Goal: Task Accomplishment & Management: Use online tool/utility

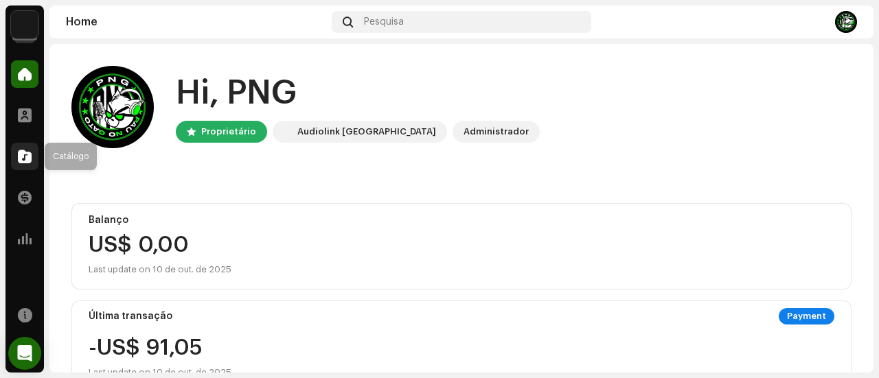
click at [20, 157] on span at bounding box center [25, 156] width 14 height 11
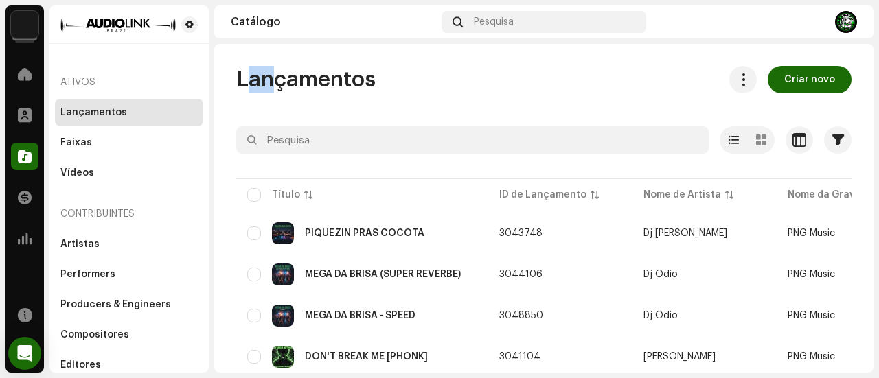
drag, startPoint x: 241, startPoint y: 74, endPoint x: 265, endPoint y: 78, distance: 24.4
click at [265, 78] on span "Lançamentos" at bounding box center [305, 79] width 139 height 27
click at [294, 84] on span "Lançamentos" at bounding box center [305, 79] width 139 height 27
drag, startPoint x: 284, startPoint y: 78, endPoint x: 273, endPoint y: 76, distance: 10.4
click at [273, 76] on span "Lançamentos" at bounding box center [305, 79] width 139 height 27
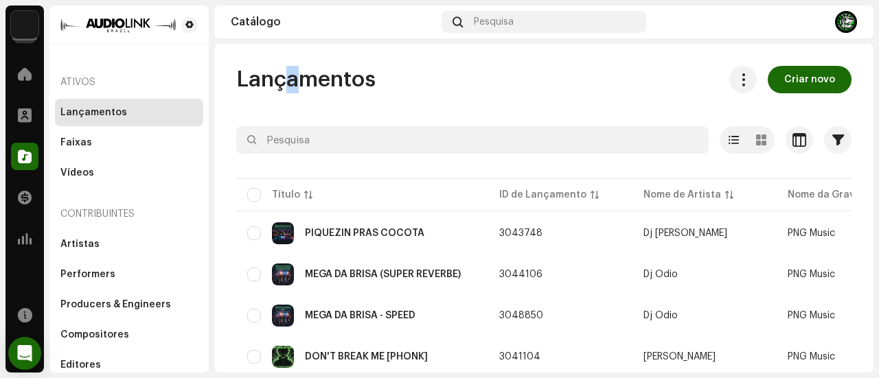
click at [284, 75] on span "Lançamentos" at bounding box center [305, 79] width 139 height 27
click at [287, 78] on span "Lançamentos" at bounding box center [305, 79] width 139 height 27
click at [314, 87] on span "Lançamentos" at bounding box center [305, 79] width 139 height 27
click at [306, 80] on span "Lançamentos" at bounding box center [305, 79] width 139 height 27
click at [833, 141] on span "button" at bounding box center [838, 140] width 12 height 11
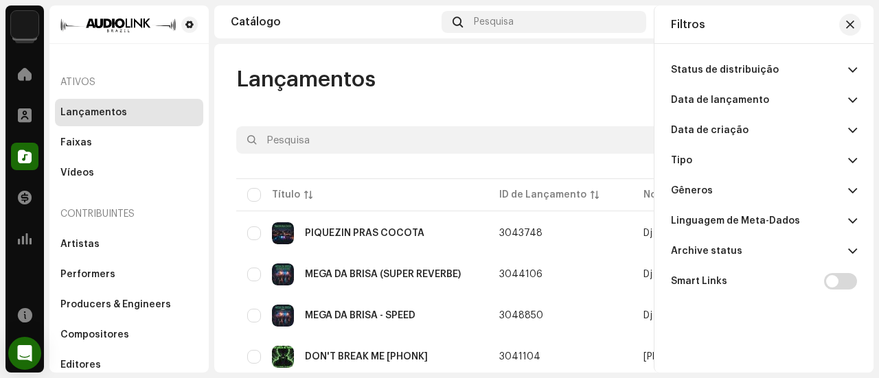
click at [850, 101] on span at bounding box center [852, 100] width 9 height 11
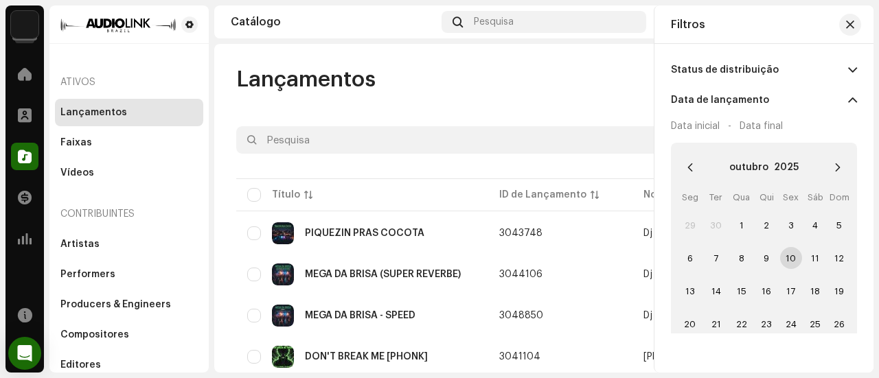
click at [790, 263] on span "10" at bounding box center [791, 258] width 22 height 22
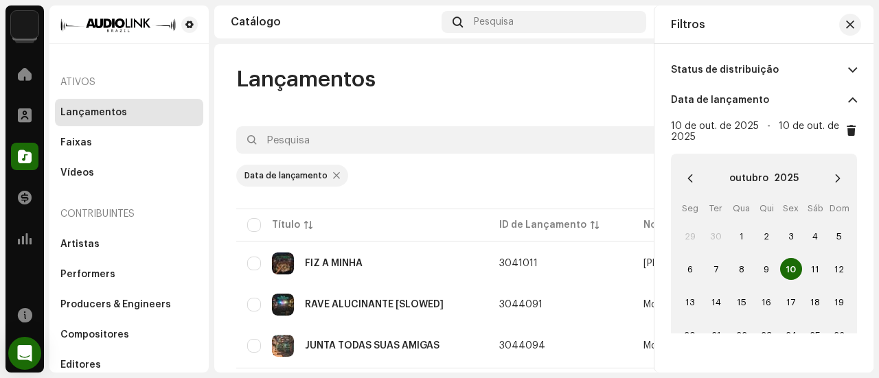
click at [568, 174] on div "Data de lançamento" at bounding box center [543, 176] width 615 height 22
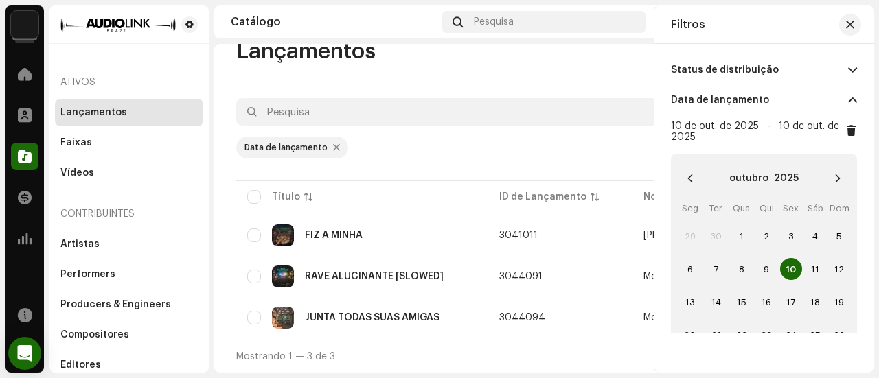
scroll to position [33, 0]
click at [850, 25] on span "button" at bounding box center [850, 24] width 8 height 11
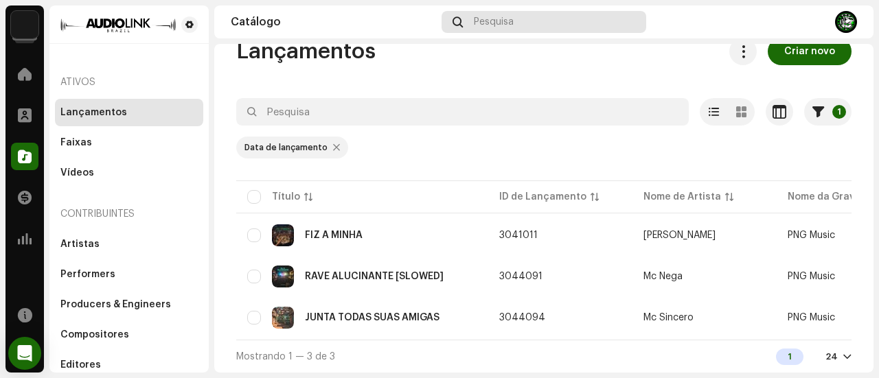
click at [520, 21] on div "Pesquisa" at bounding box center [543, 22] width 205 height 22
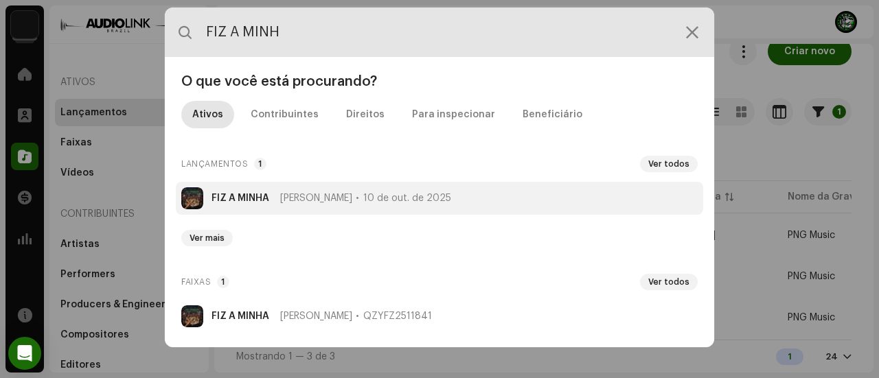
type input "FIZ A MINH"
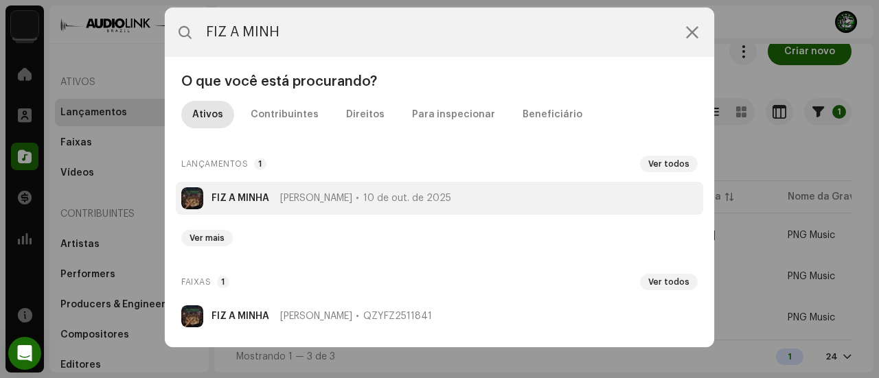
click at [244, 193] on strong "FIZ A MINHA" at bounding box center [240, 198] width 58 height 11
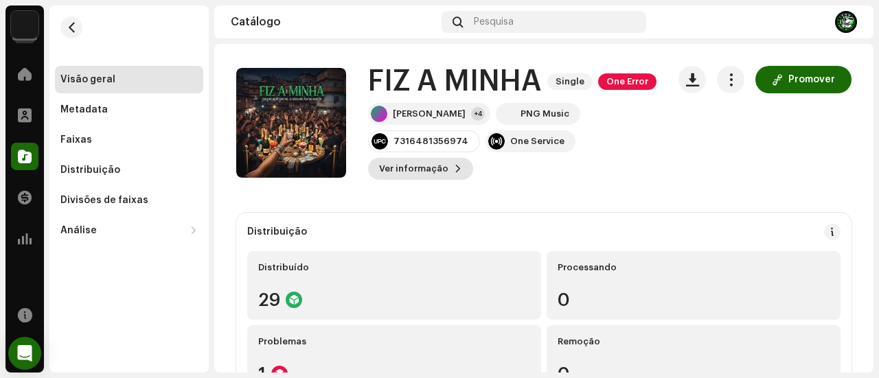
click at [473, 169] on button "Ver informação" at bounding box center [420, 169] width 105 height 22
drag, startPoint x: 695, startPoint y: 172, endPoint x: 699, endPoint y: 164, distance: 8.9
click at [695, 174] on div "FIZ A MINHA 3041011 Metadata Distribuição Linguagem de Meta-Dados Portuguese Tí…" at bounding box center [439, 189] width 879 height 378
click at [780, 81] on button "Promover" at bounding box center [803, 79] width 96 height 27
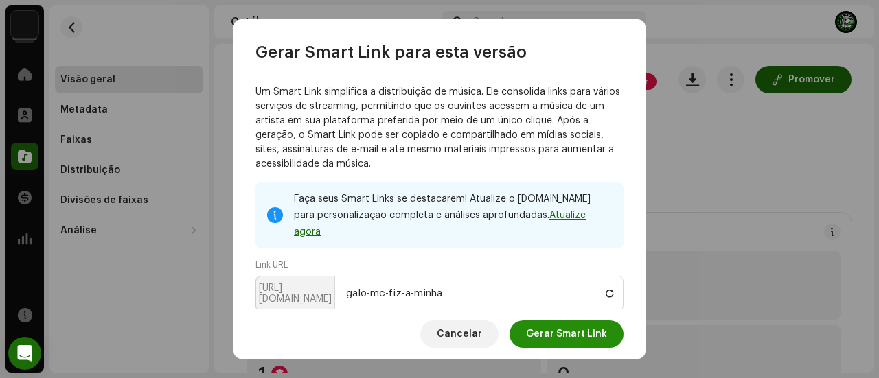
click at [537, 336] on span "Gerar Smart Link" at bounding box center [566, 334] width 81 height 27
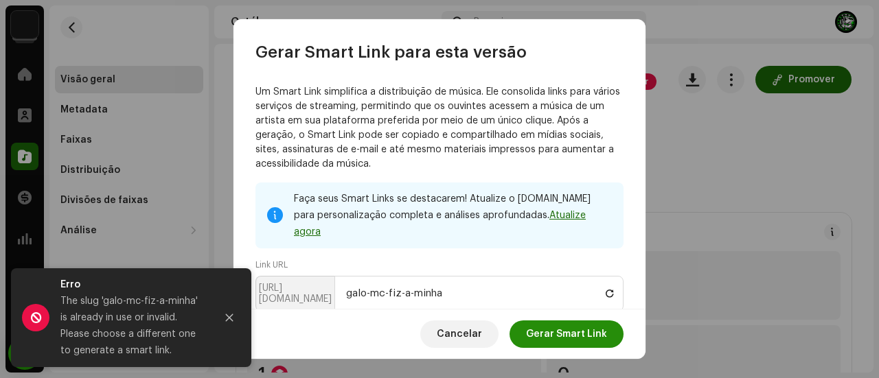
click at [538, 326] on span "Gerar Smart Link" at bounding box center [566, 334] width 81 height 27
click at [542, 330] on span "Gerar Smart Link" at bounding box center [566, 334] width 81 height 27
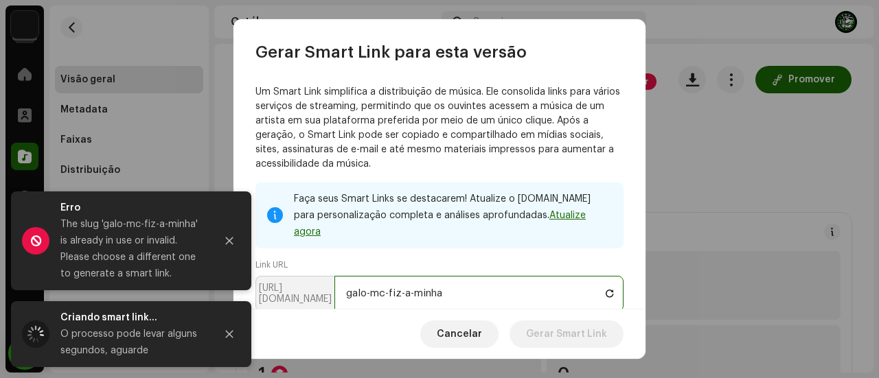
click at [511, 276] on input "galo-mc-fiz-a-minha" at bounding box center [478, 294] width 289 height 36
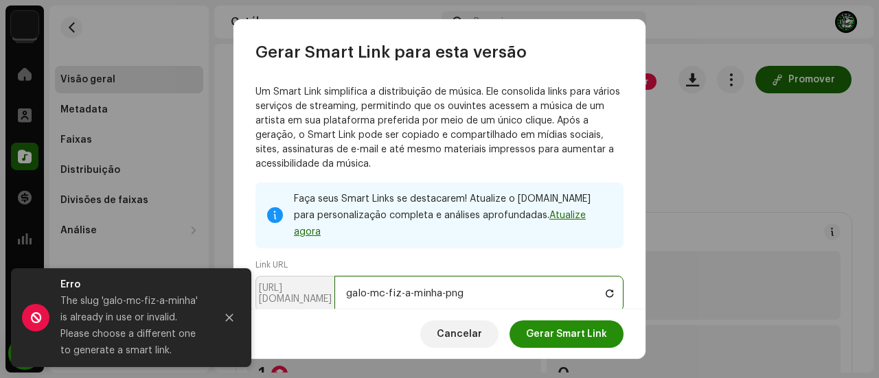
type input "galo-mc-fiz-a-minha-png"
click at [530, 327] on span "Gerar Smart Link" at bounding box center [566, 334] width 81 height 27
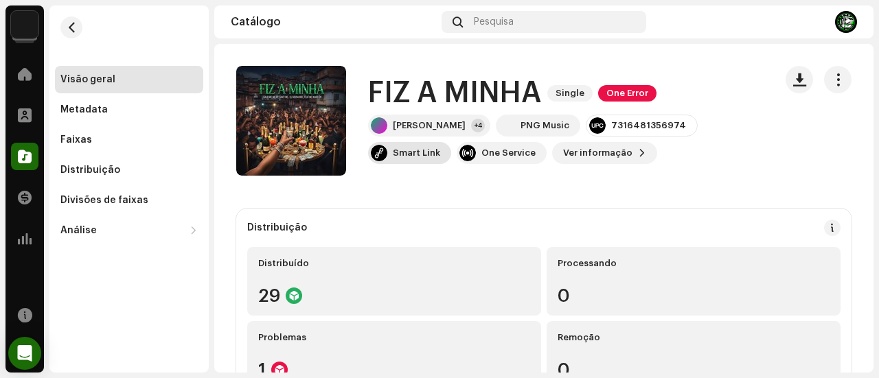
click at [440, 148] on div "Smart Link" at bounding box center [416, 153] width 47 height 11
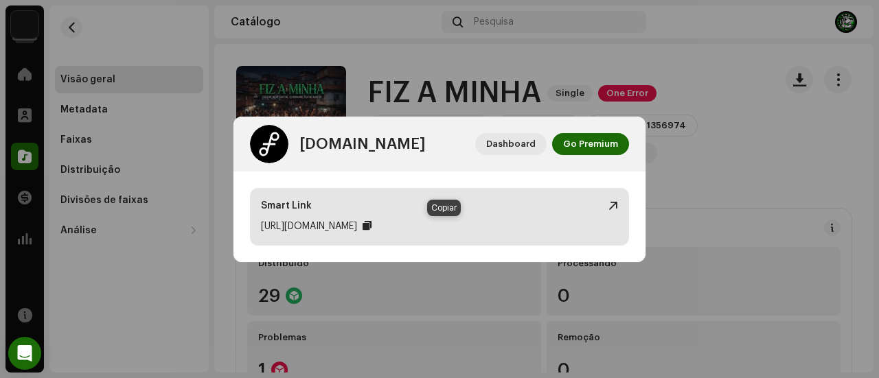
click at [371, 225] on div at bounding box center [366, 225] width 9 height 11
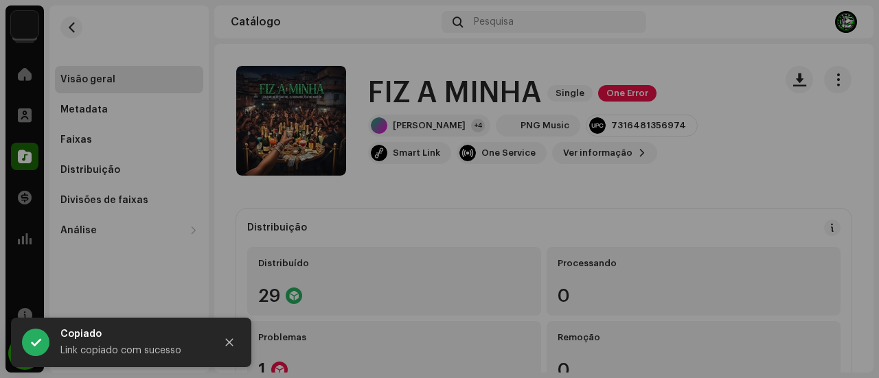
click at [674, 178] on div "feature.fm Dashboard Go Premium Smart Link https://ffm.to/galo-mc-fiz-a-minha-p…" at bounding box center [439, 189] width 879 height 378
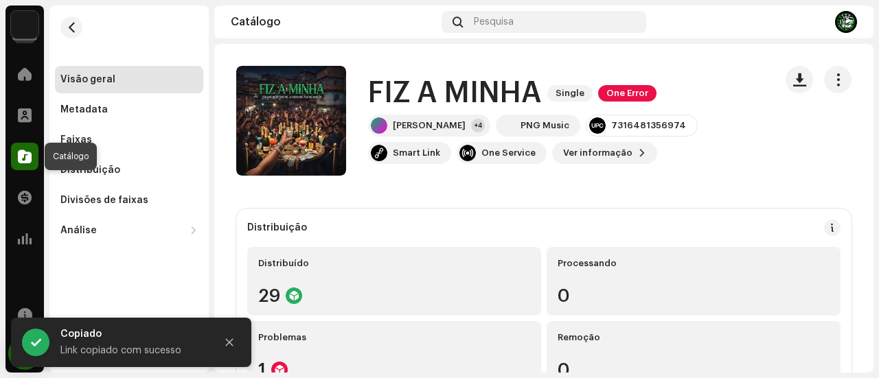
click at [26, 154] on span at bounding box center [25, 156] width 14 height 11
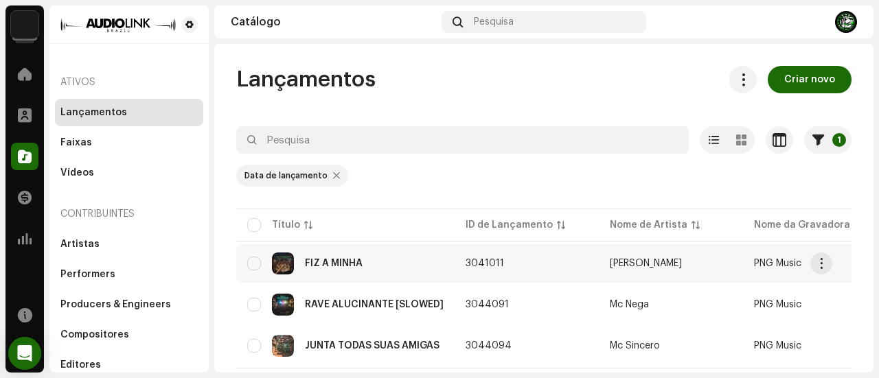
click at [356, 270] on div "FIZ A MINHA" at bounding box center [345, 264] width 196 height 22
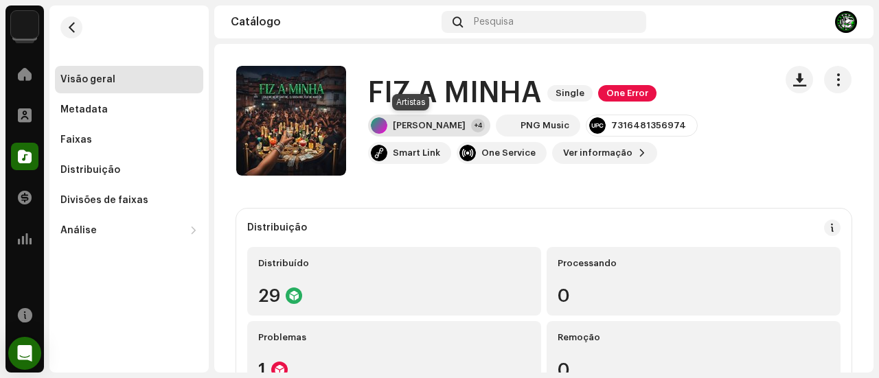
click at [416, 127] on div "[PERSON_NAME]" at bounding box center [429, 125] width 73 height 11
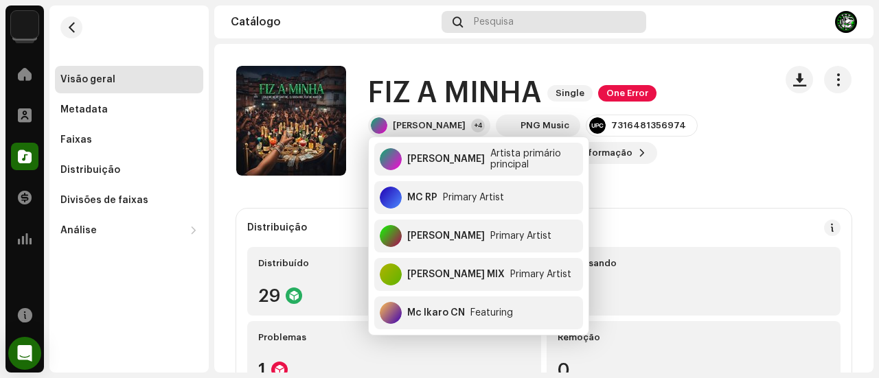
click at [501, 27] on span "Pesquisa" at bounding box center [494, 21] width 40 height 11
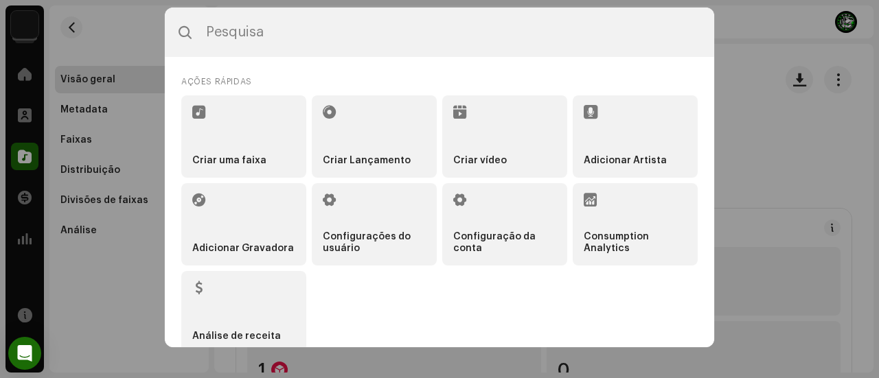
click at [596, 70] on div "Ações rápidas Criar uma faixa Criar Lançamento Criar vídeo Adicionar Artista Ad…" at bounding box center [439, 213] width 549 height 313
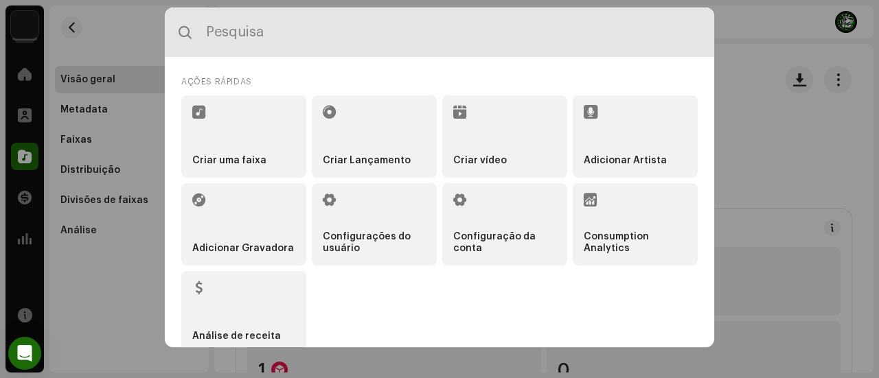
click at [325, 34] on input "text" at bounding box center [439, 32] width 549 height 49
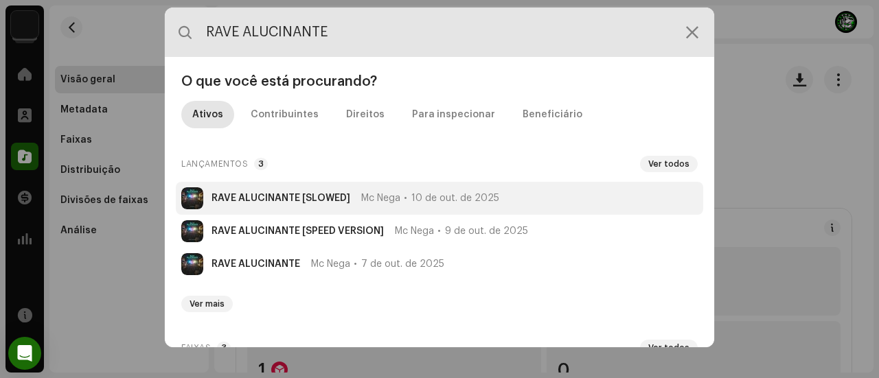
type input "RAVE ALUCINANTE"
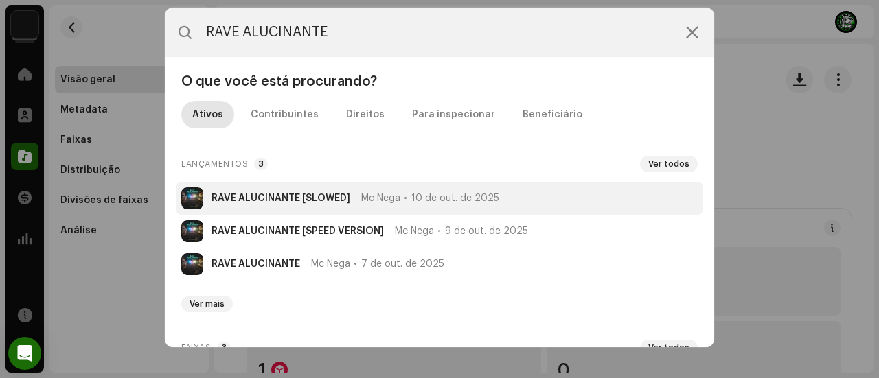
click at [313, 197] on strong "RAVE ALUCINANTE [SLOWED]" at bounding box center [280, 198] width 139 height 11
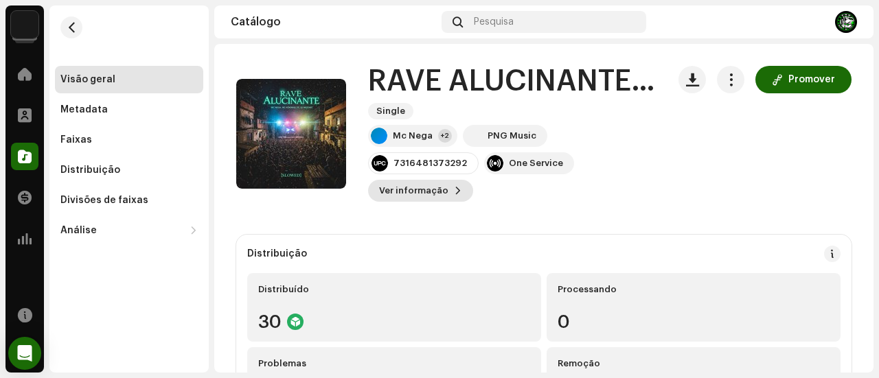
click at [454, 193] on span at bounding box center [458, 190] width 8 height 11
click at [750, 194] on div "RAVE ALUCINANTE [SLOWED] 3044091 Metadata Distribuição Linguagem de Meta-Dados …" at bounding box center [439, 189] width 879 height 378
click at [781, 80] on button "Promover" at bounding box center [803, 79] width 96 height 27
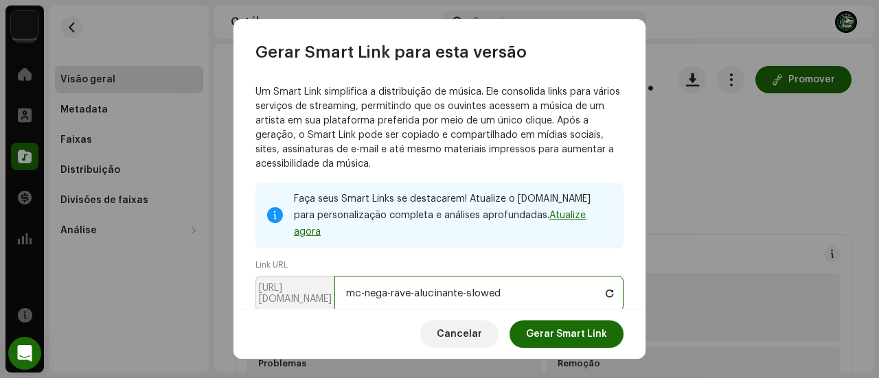
click at [534, 278] on input "mc-nega-rave-alucinante-slowed" at bounding box center [478, 294] width 289 height 36
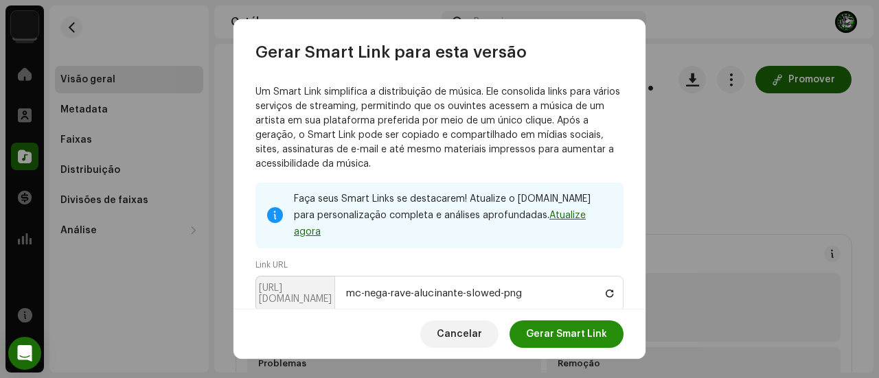
click at [573, 332] on span "Gerar Smart Link" at bounding box center [566, 334] width 81 height 27
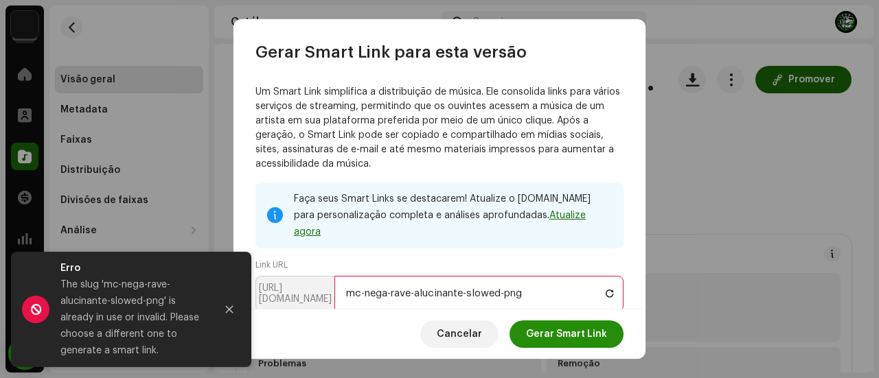
click at [573, 332] on span "Gerar Smart Link" at bounding box center [566, 334] width 81 height 27
click at [549, 277] on input "mc-nega-rave-alucinante-slowed-png" at bounding box center [478, 294] width 289 height 36
type input "mc-nega-rave-alucinante-slowed"
click at [563, 336] on span "Gerar Smart Link" at bounding box center [566, 334] width 81 height 27
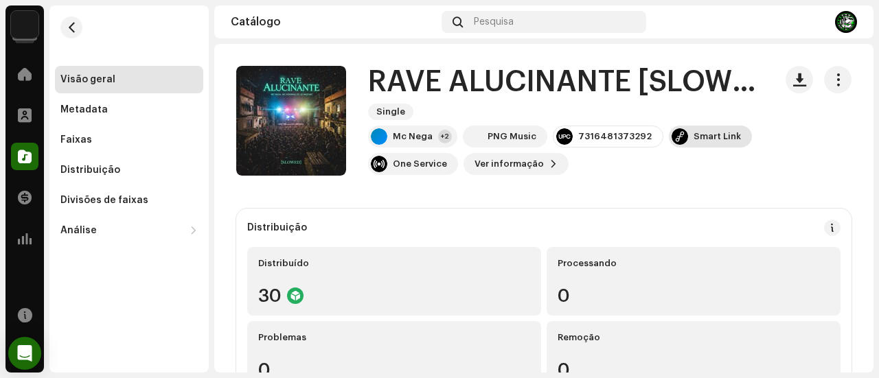
click at [708, 141] on div "Smart Link" at bounding box center [716, 136] width 47 height 11
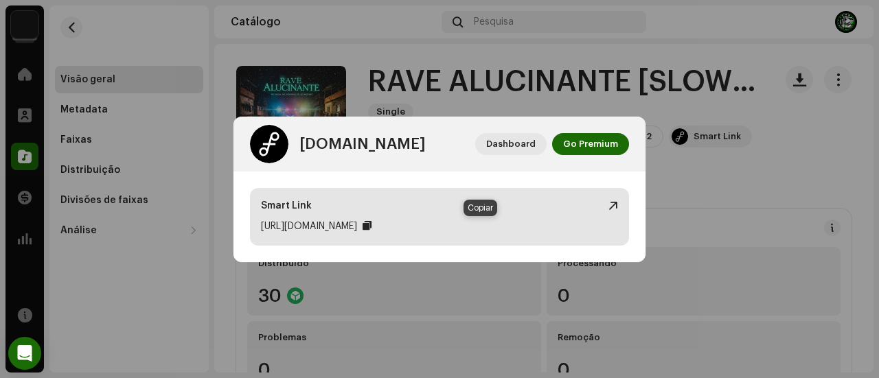
click at [371, 227] on div at bounding box center [366, 225] width 9 height 11
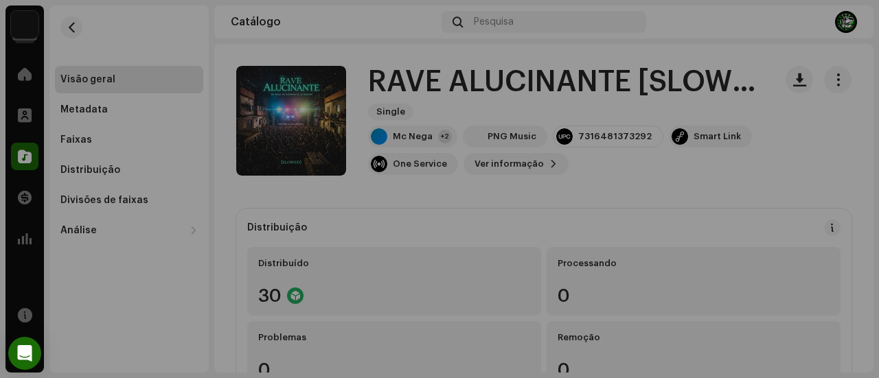
drag, startPoint x: 706, startPoint y: 171, endPoint x: 699, endPoint y: 176, distance: 8.4
click at [706, 172] on div "feature.fm Dashboard Go Premium Smart Link https://ffm.to/mc-nega-rave-alucinan…" at bounding box center [439, 189] width 879 height 378
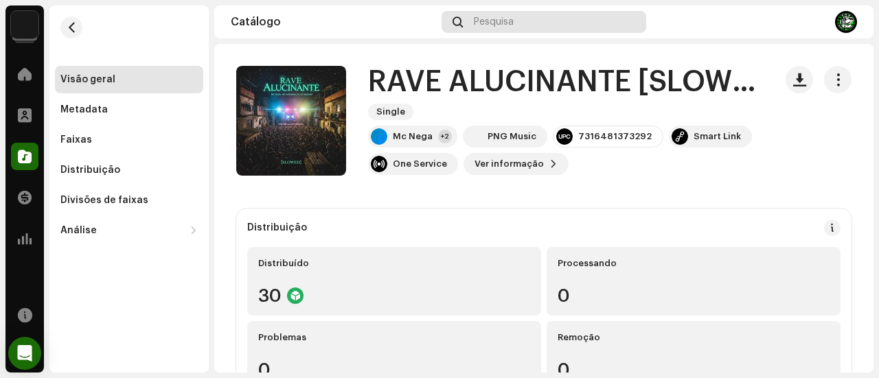
click at [485, 27] on div "Pesquisa" at bounding box center [543, 22] width 205 height 22
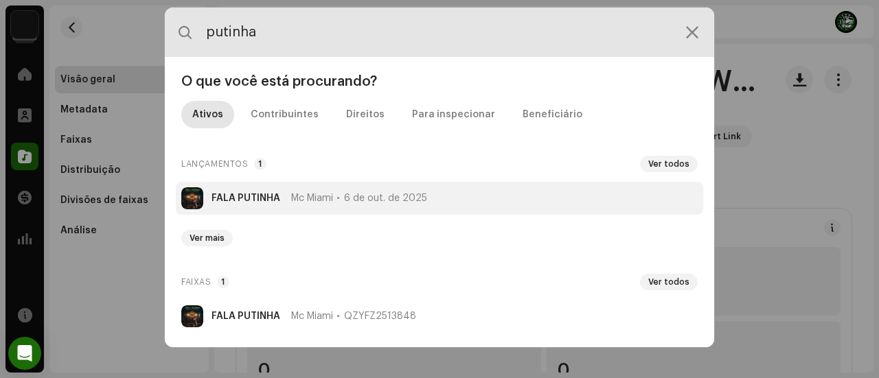
type input "putinha"
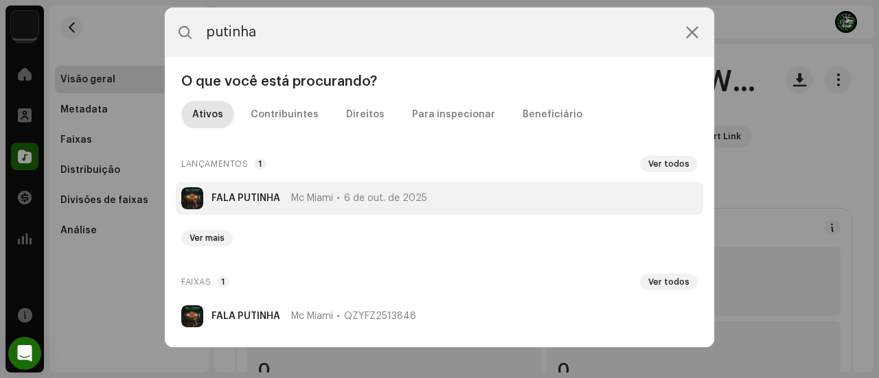
click at [279, 194] on strong "FALA PUTINHA" at bounding box center [245, 198] width 69 height 11
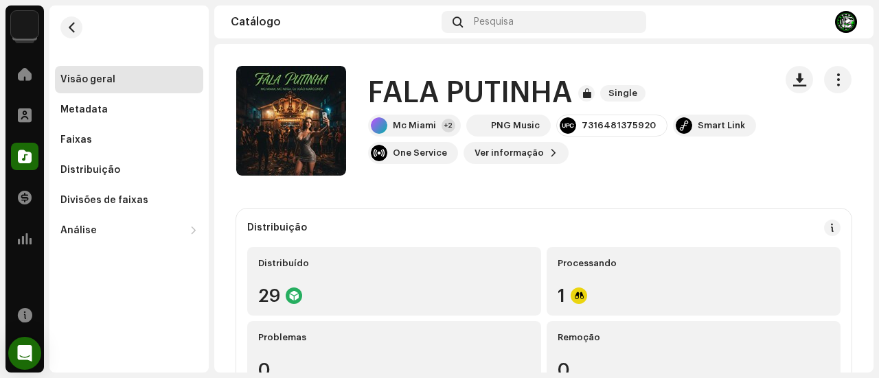
click at [428, 113] on div "FALA PUTINHA Single Mc Miami +2 PNG Music 7316481375920 Smart Link One Service …" at bounding box center [565, 121] width 395 height 87
click at [424, 120] on div "Mc Miami" at bounding box center [414, 125] width 43 height 11
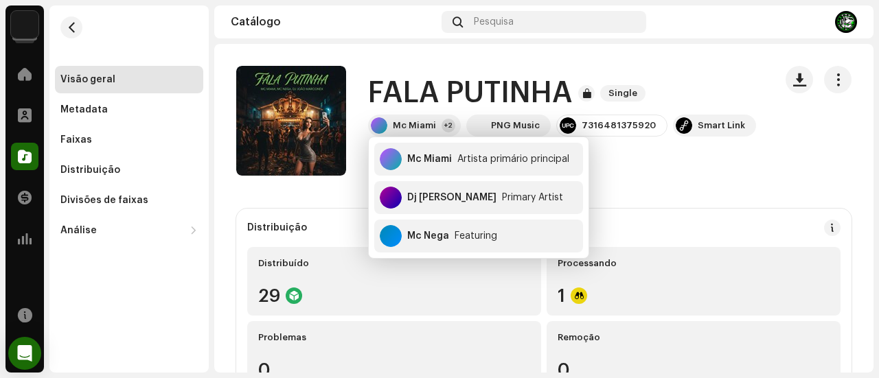
drag, startPoint x: 597, startPoint y: 193, endPoint x: 669, endPoint y: 177, distance: 73.1
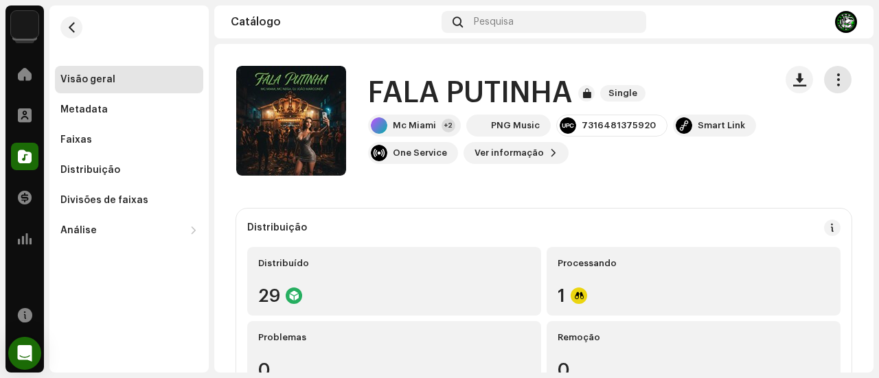
click at [829, 89] on button "button" at bounding box center [837, 79] width 27 height 27
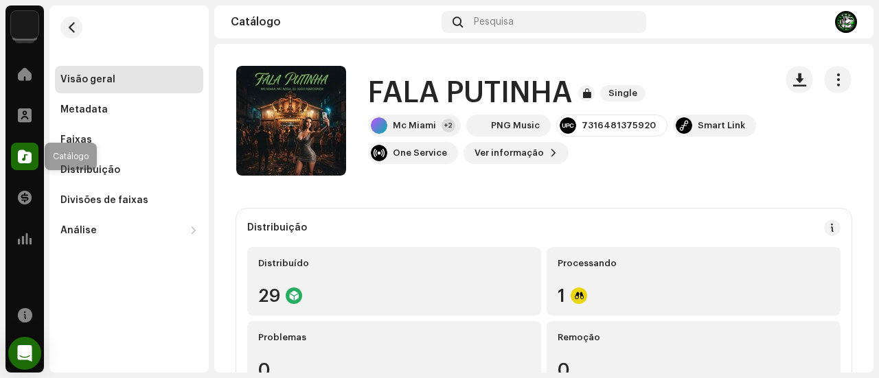
click at [26, 157] on span at bounding box center [25, 156] width 14 height 11
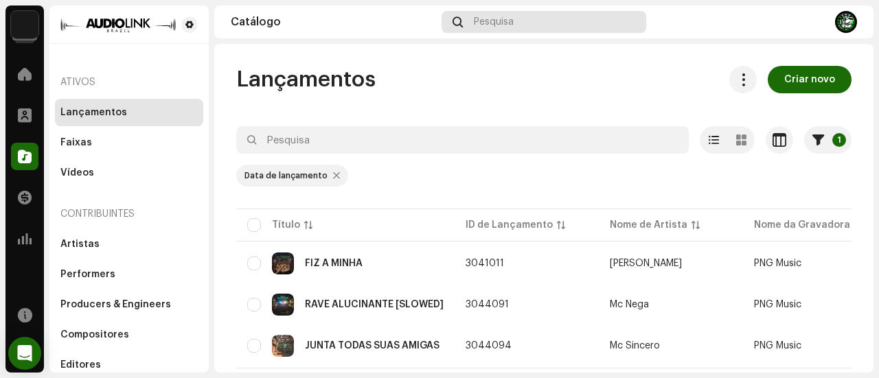
click at [488, 27] on span "Pesquisa" at bounding box center [494, 21] width 40 height 11
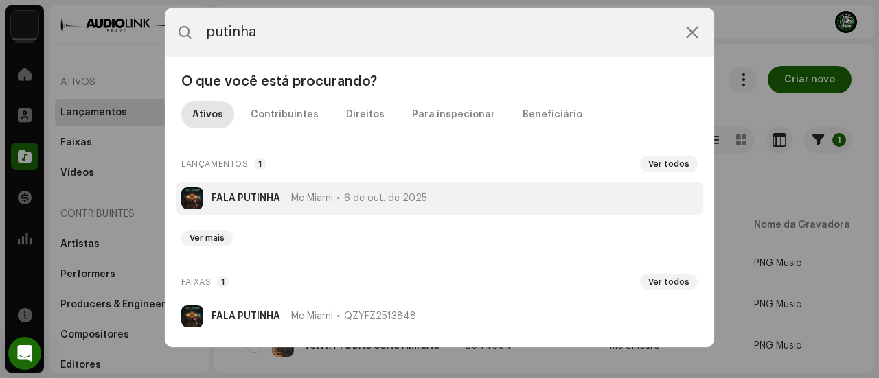
type input "putinha"
click at [273, 201] on strong "FALA PUTINHA" at bounding box center [245, 198] width 69 height 11
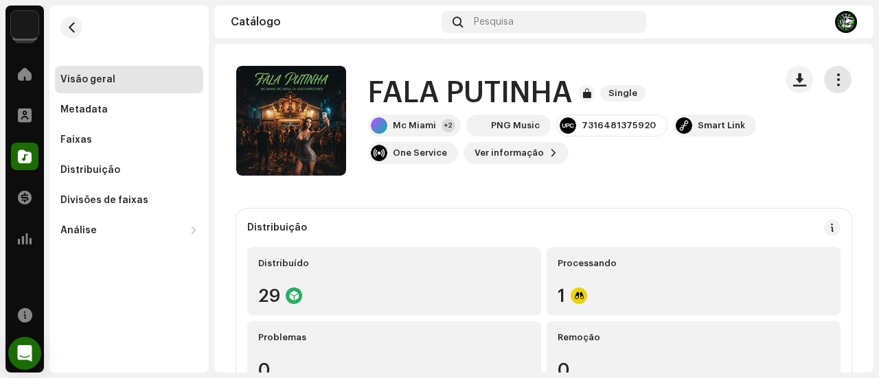
click at [833, 82] on span "button" at bounding box center [837, 79] width 13 height 11
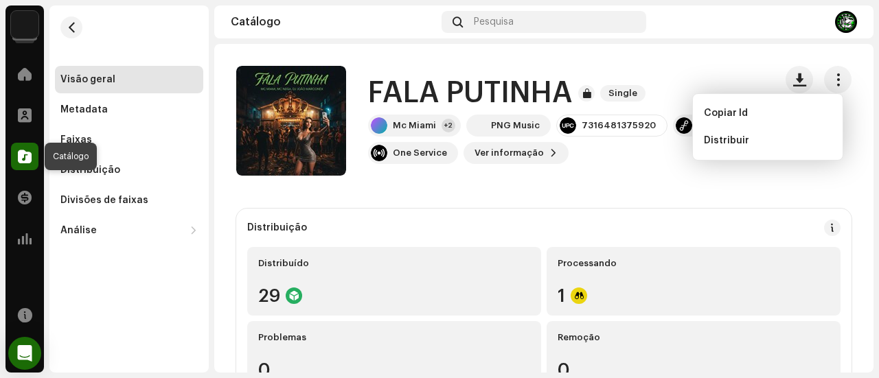
click at [25, 156] on span at bounding box center [25, 156] width 14 height 11
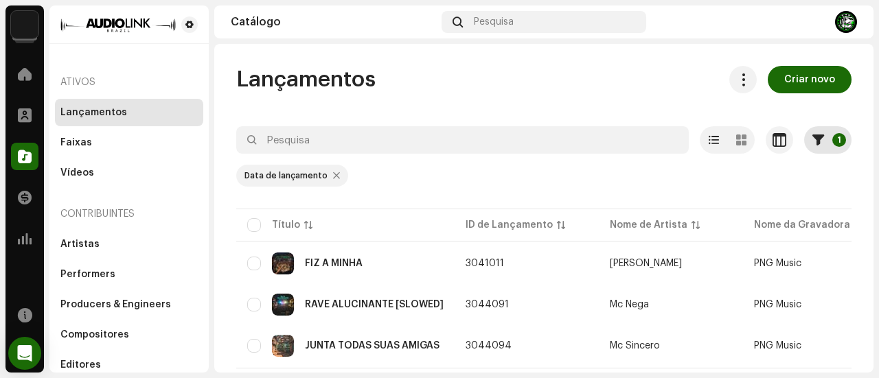
click at [813, 141] on span "button" at bounding box center [818, 140] width 12 height 11
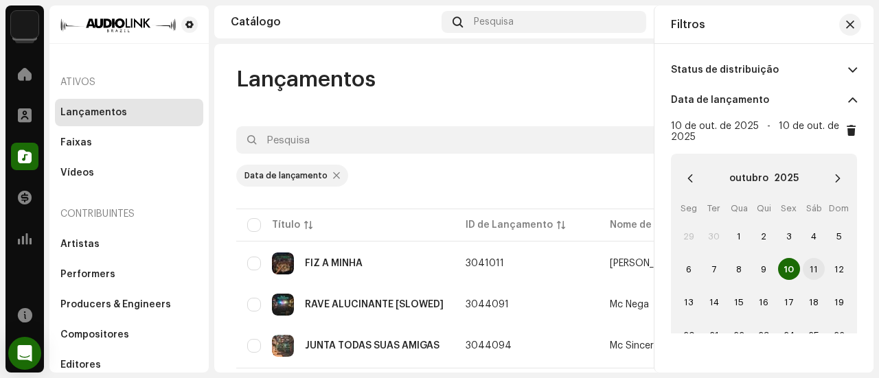
click at [807, 270] on span "11" at bounding box center [814, 269] width 22 height 22
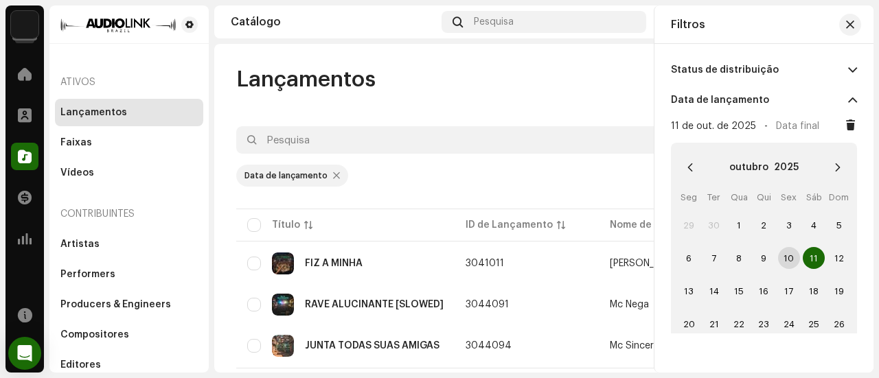
click at [811, 257] on span "11" at bounding box center [814, 258] width 22 height 22
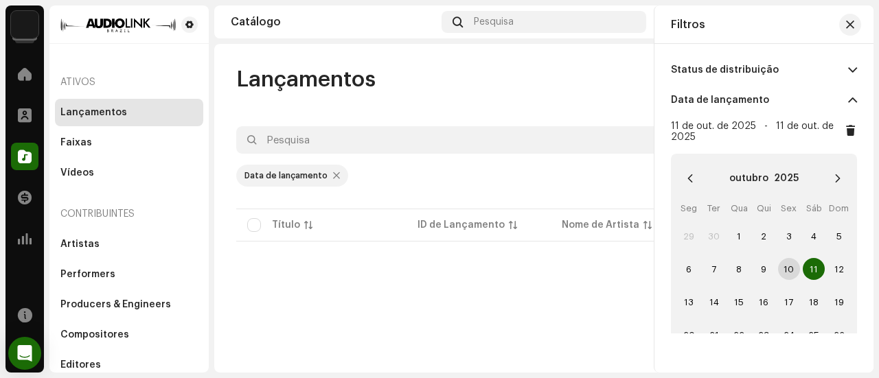
click at [845, 127] on span at bounding box center [850, 132] width 10 height 14
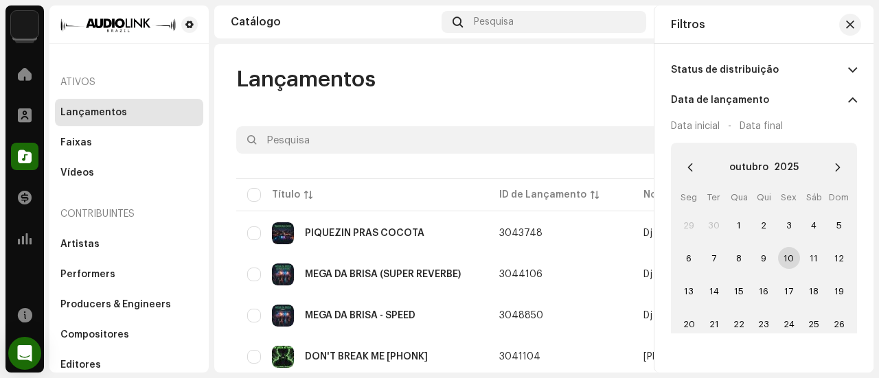
click at [549, 89] on div "Lançamentos Criar novo" at bounding box center [543, 79] width 615 height 27
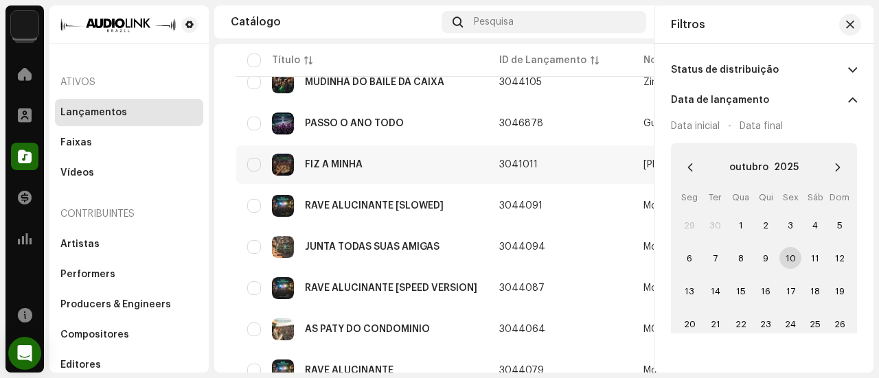
scroll to position [412, 0]
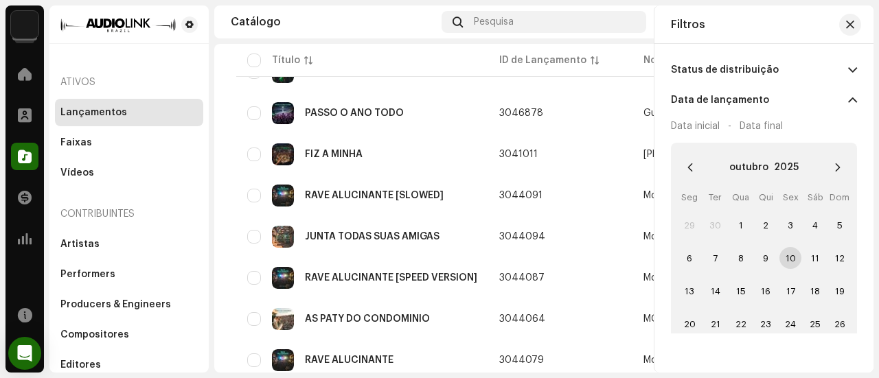
click at [849, 24] on span "button" at bounding box center [850, 24] width 8 height 11
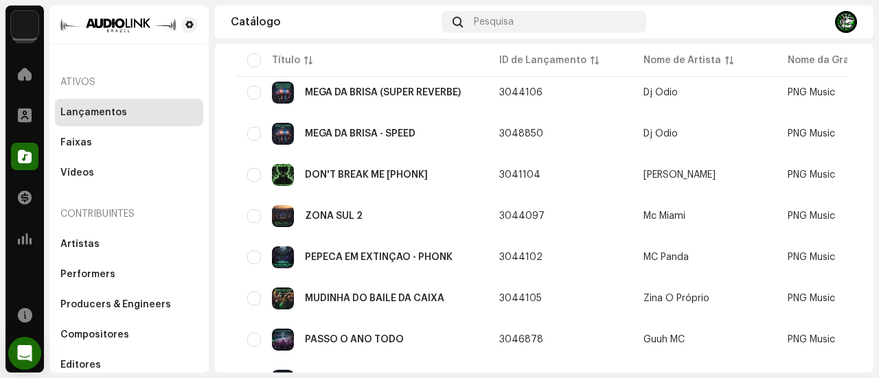
scroll to position [0, 0]
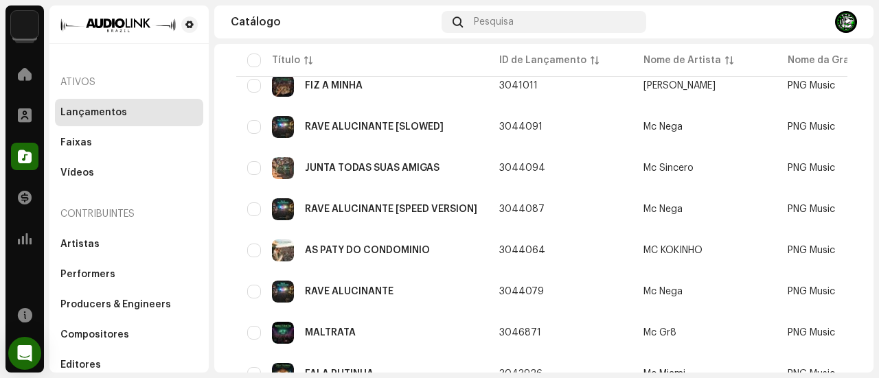
scroll to position [872, 0]
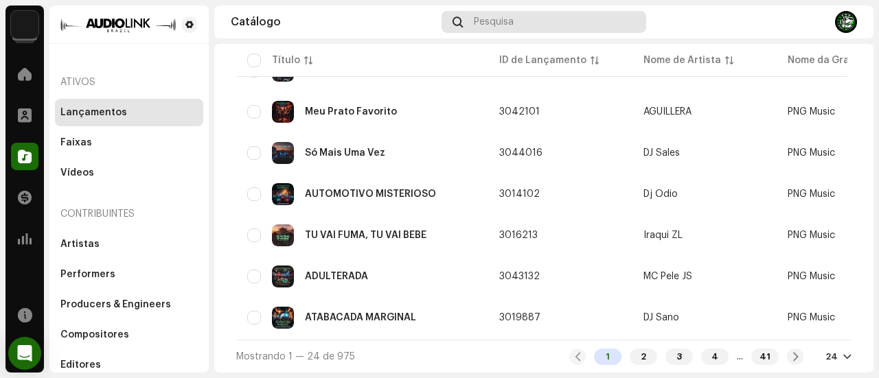
click at [500, 20] on span "Pesquisa" at bounding box center [494, 21] width 40 height 11
click at [354, 266] on div "ADULTERADA" at bounding box center [362, 277] width 230 height 22
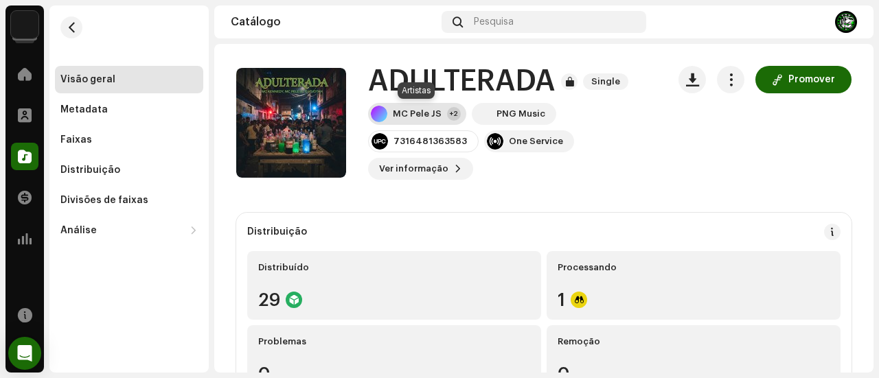
click at [422, 116] on div "MC Pele JS" at bounding box center [417, 113] width 49 height 11
